Goal: Transaction & Acquisition: Book appointment/travel/reservation

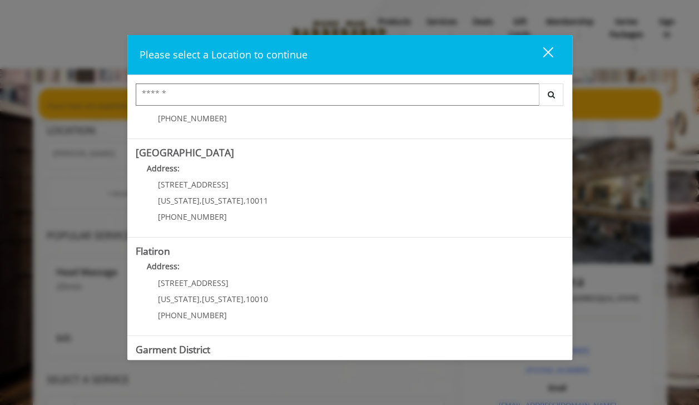
scroll to position [247, 0]
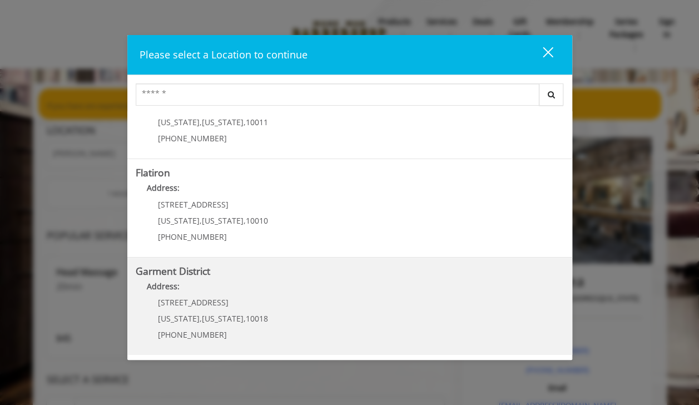
click at [440, 300] on District "Garment District Address: [STREET_ADDRESS][US_STATE][US_STATE] (212) 997-4247" at bounding box center [350, 306] width 428 height 81
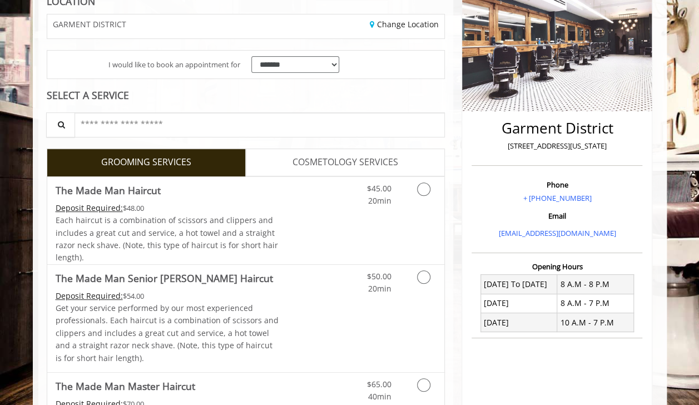
scroll to position [171, 0]
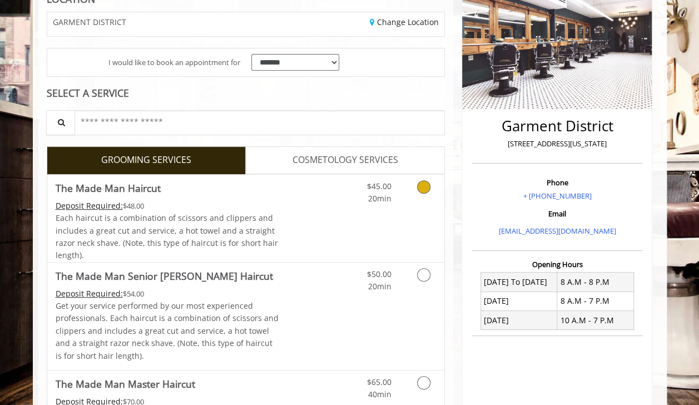
click at [423, 182] on icon "Grooming services" at bounding box center [423, 186] width 13 height 13
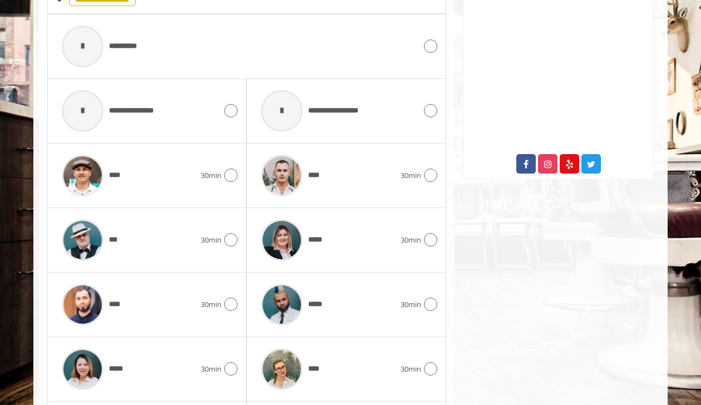
scroll to position [517, 0]
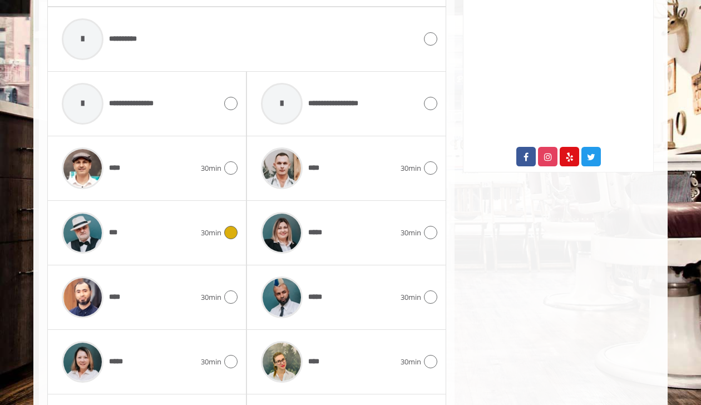
click at [231, 227] on icon at bounding box center [230, 232] width 13 height 13
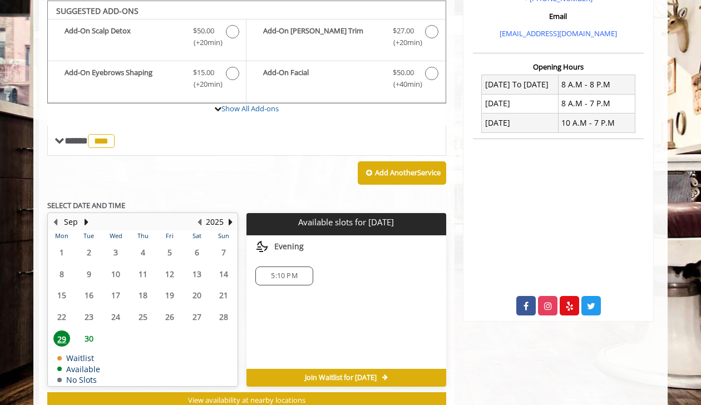
scroll to position [367, 0]
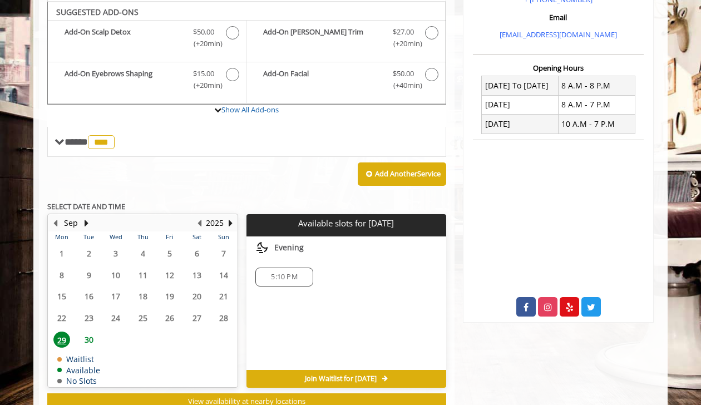
click at [89, 336] on span "30" at bounding box center [89, 339] width 17 height 16
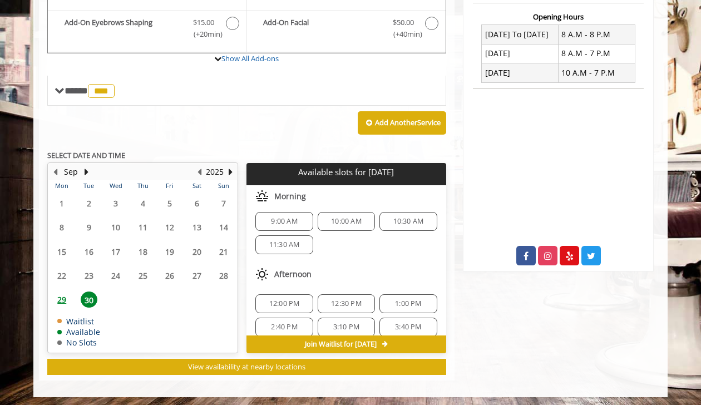
scroll to position [0, 0]
